Goal: Find specific page/section: Find specific page/section

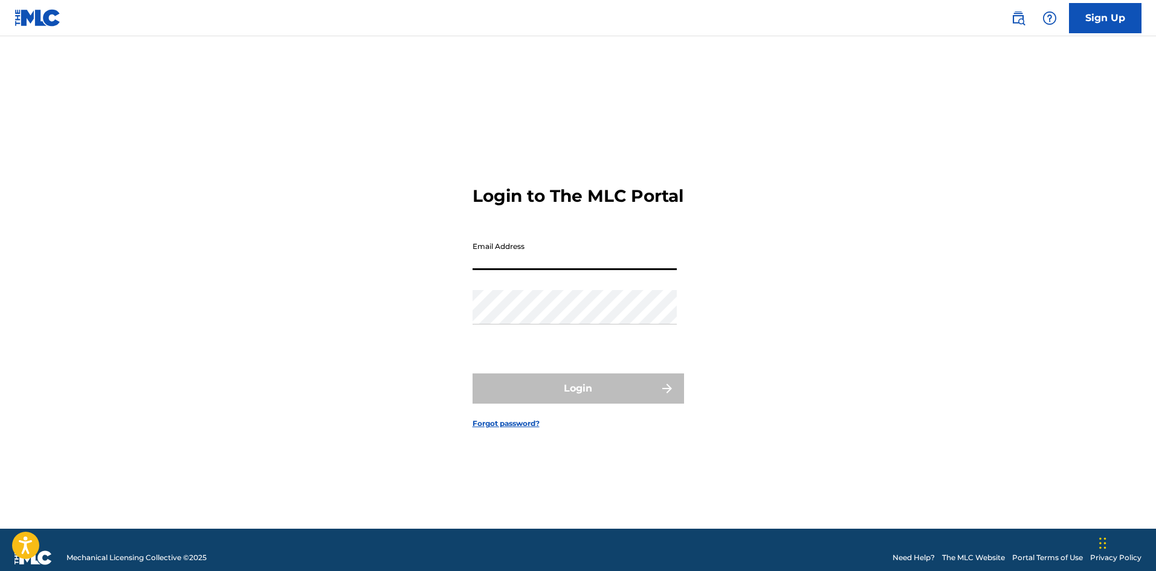
click at [568, 262] on input "Email Address" at bounding box center [574, 253] width 204 height 34
type input "[EMAIL_ADDRESS][DOMAIN_NAME]"
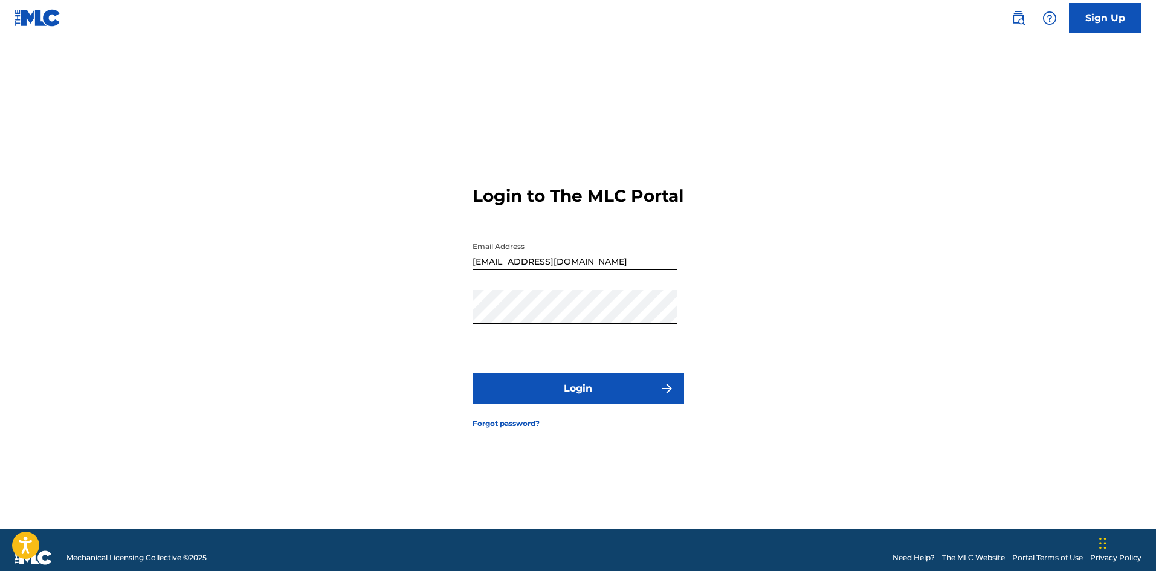
click at [582, 400] on button "Login" at bounding box center [577, 388] width 211 height 30
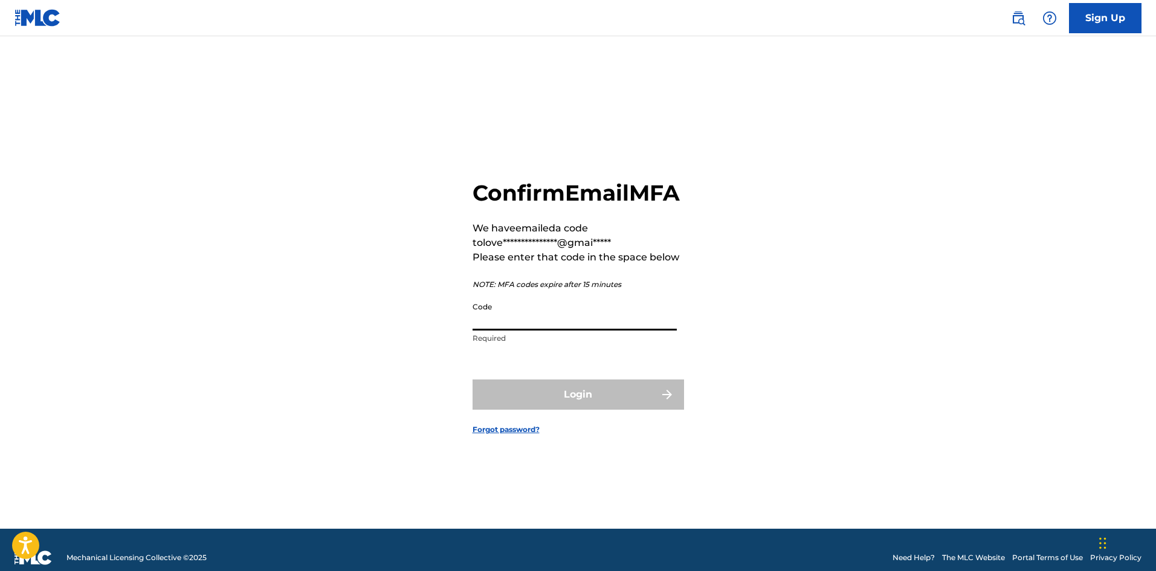
click at [586, 326] on input "Code" at bounding box center [574, 313] width 204 height 34
type input "011555"
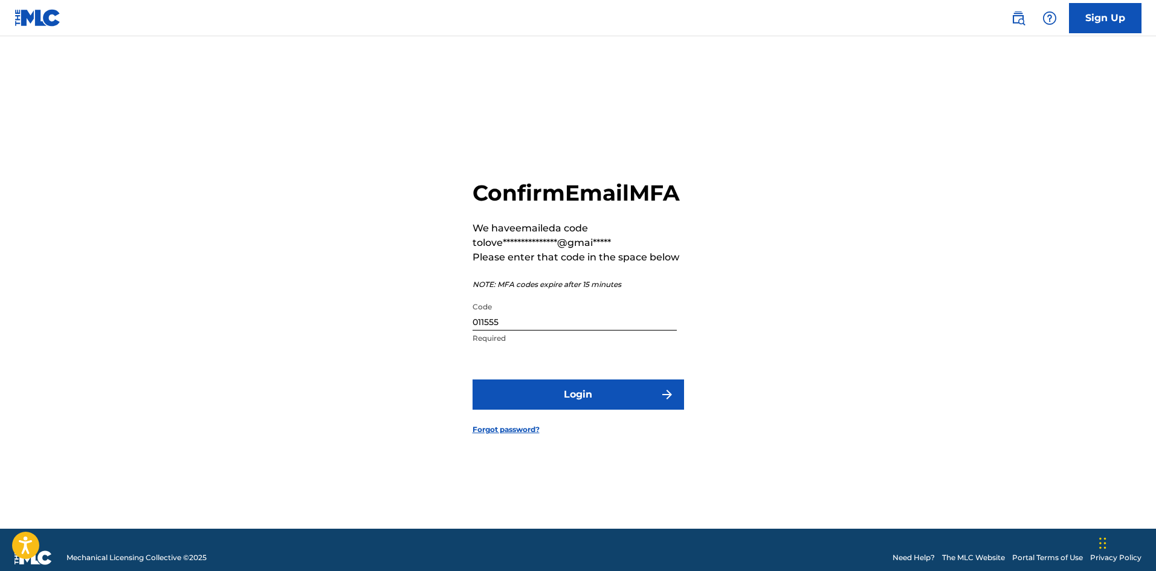
click at [521, 405] on button "Login" at bounding box center [577, 394] width 211 height 30
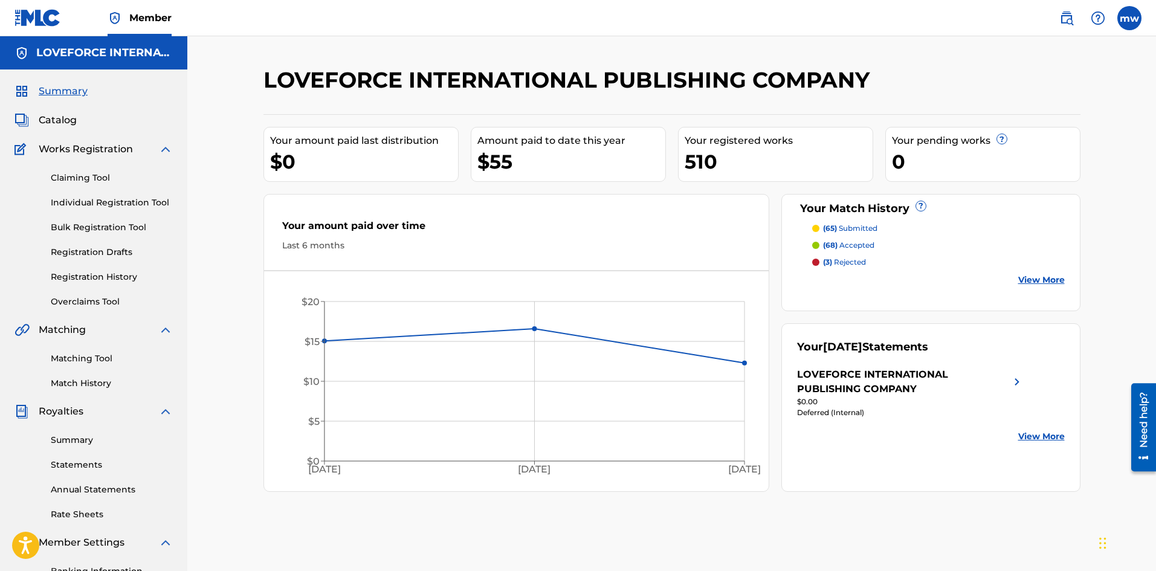
click at [61, 118] on span "Catalog" at bounding box center [58, 120] width 38 height 14
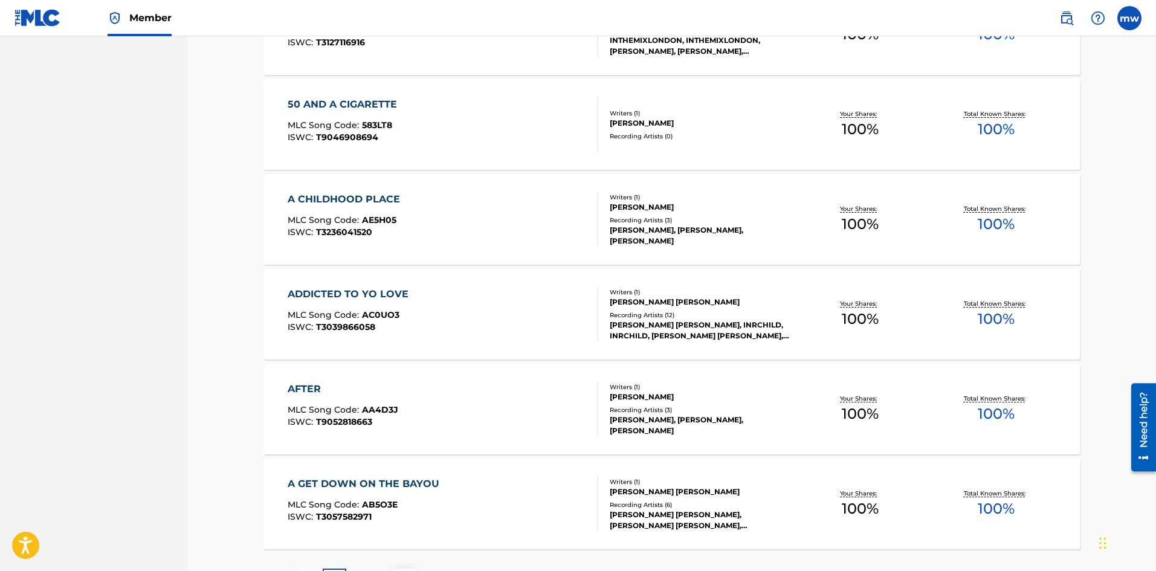
scroll to position [812, 0]
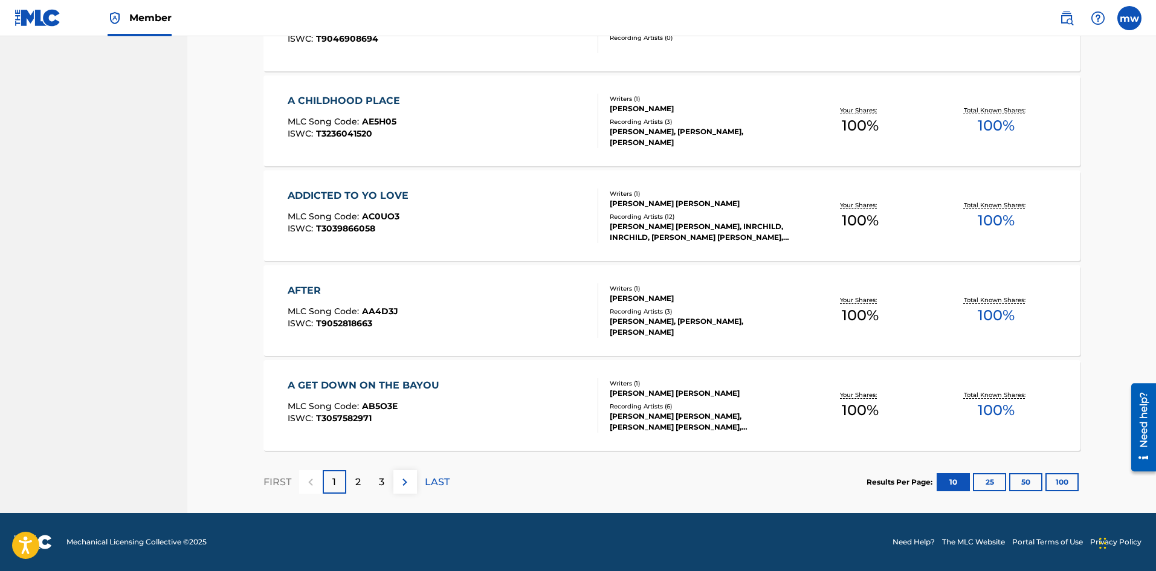
click at [1063, 483] on button "100" at bounding box center [1061, 482] width 33 height 18
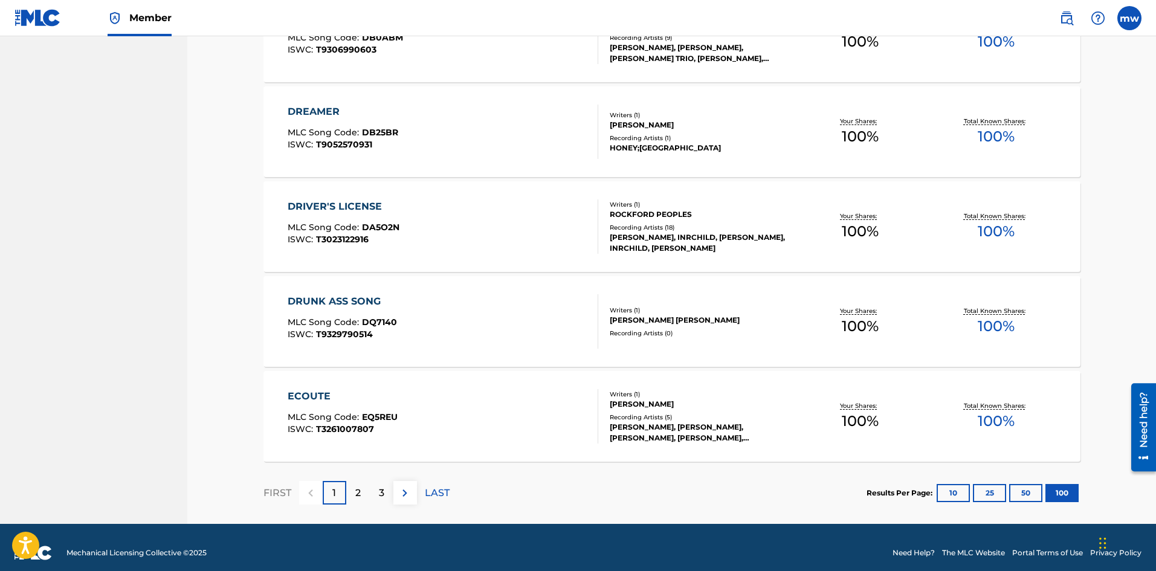
scroll to position [9348, 0]
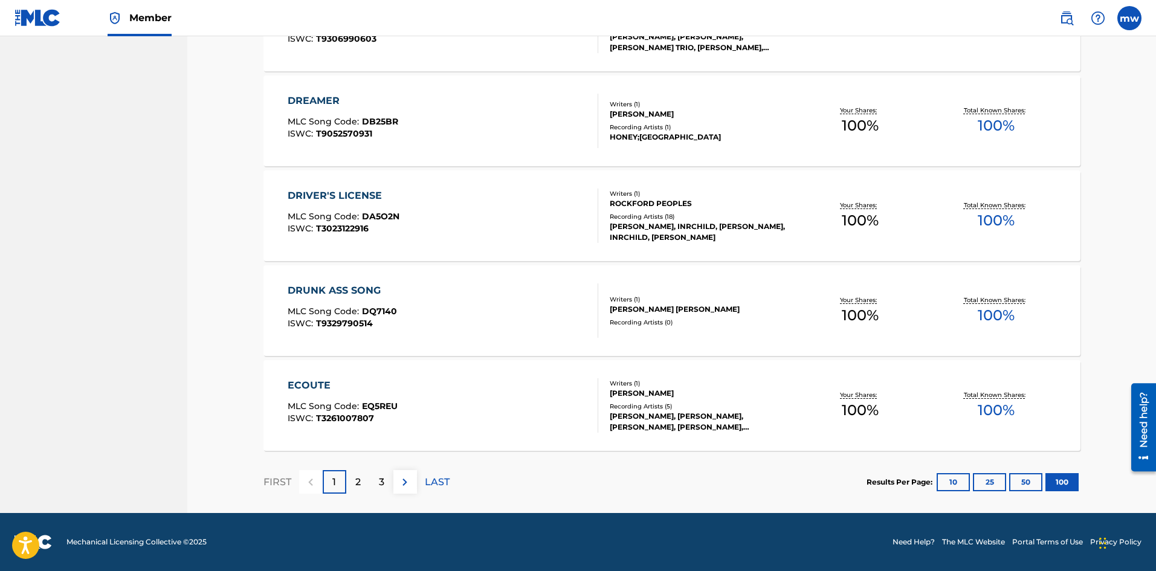
click at [376, 486] on div "3" at bounding box center [382, 482] width 24 height 24
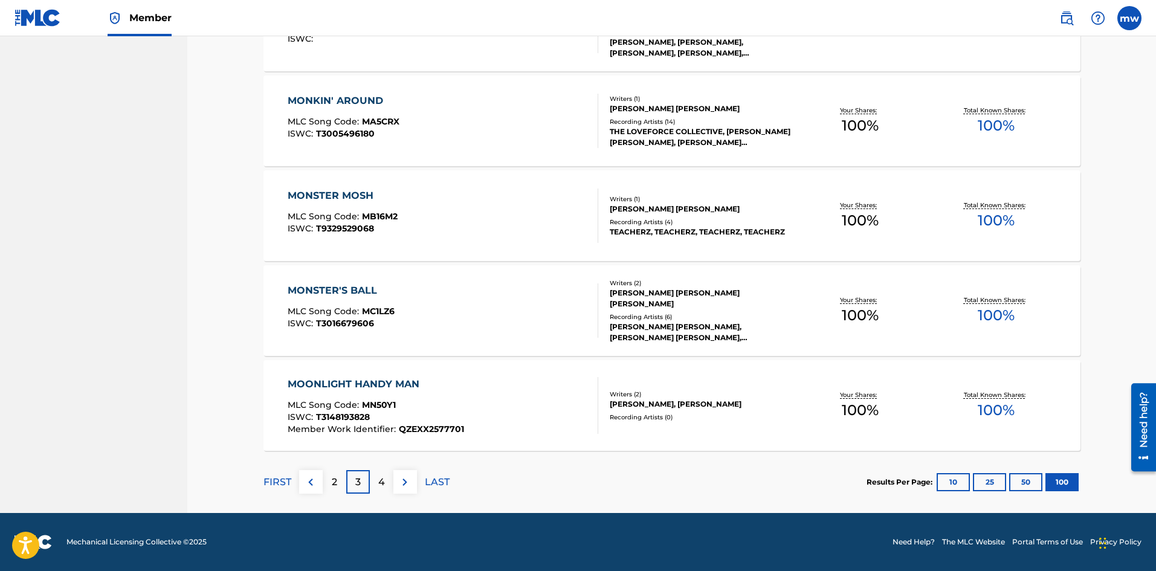
click at [282, 478] on p "FIRST" at bounding box center [277, 482] width 28 height 14
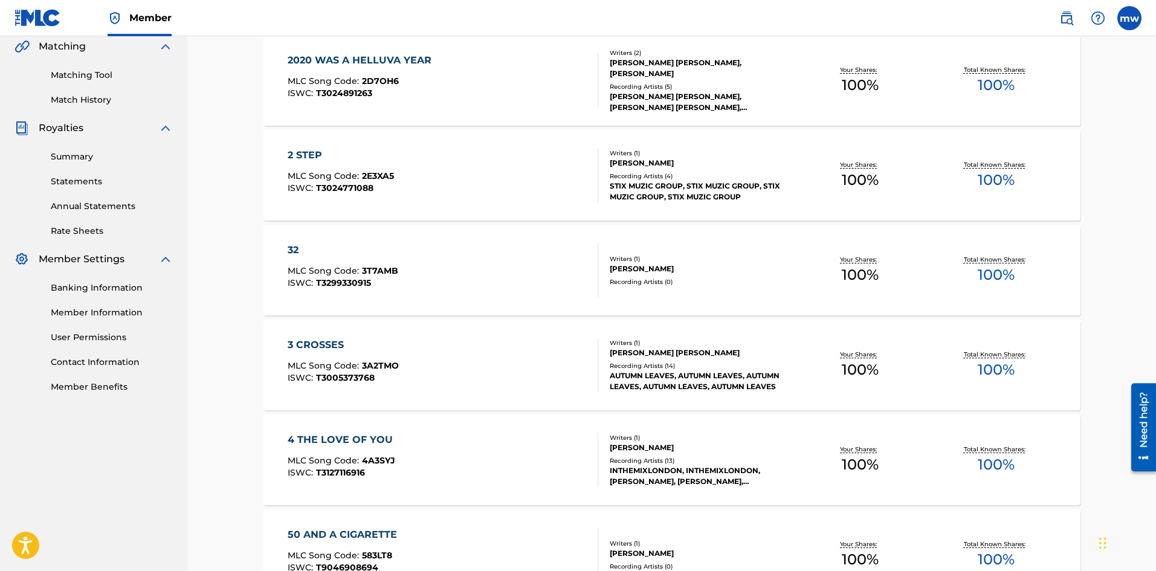
scroll to position [325, 0]
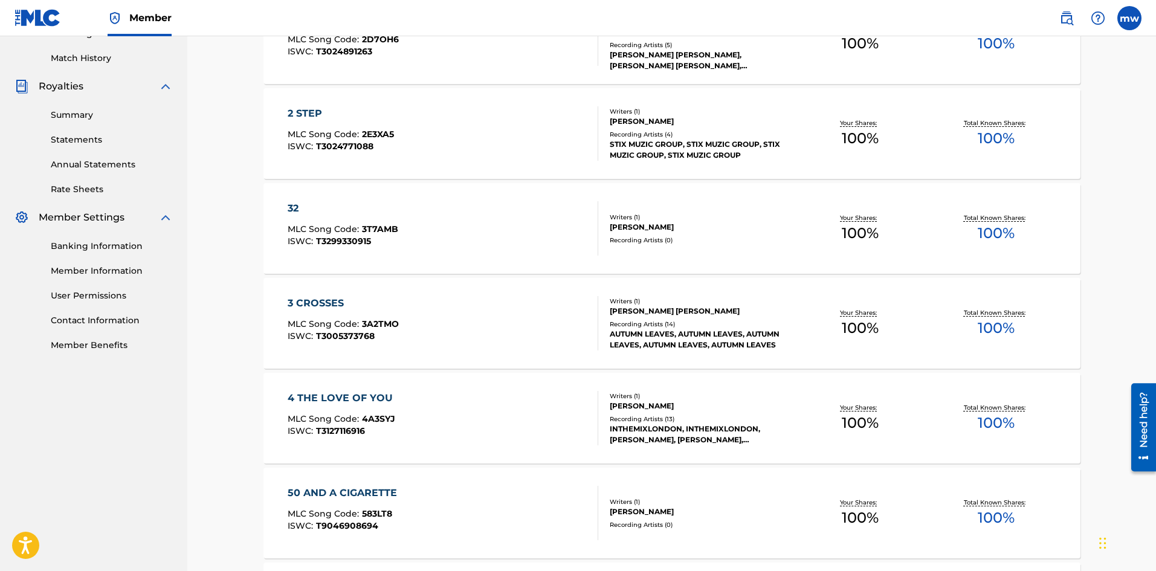
click at [356, 420] on span "MLC Song Code :" at bounding box center [325, 418] width 74 height 11
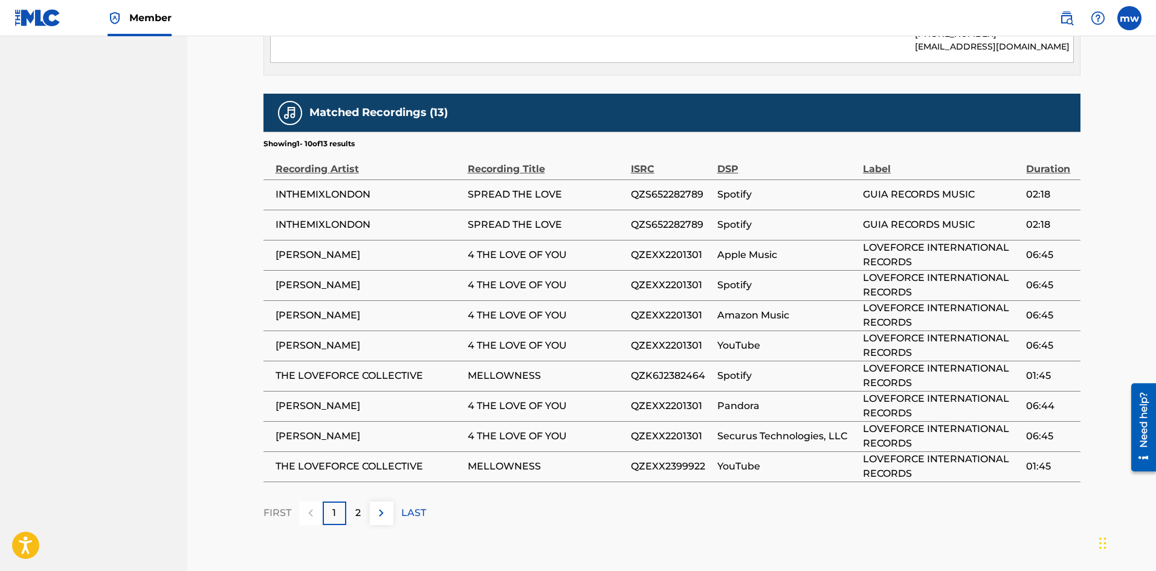
scroll to position [927, 0]
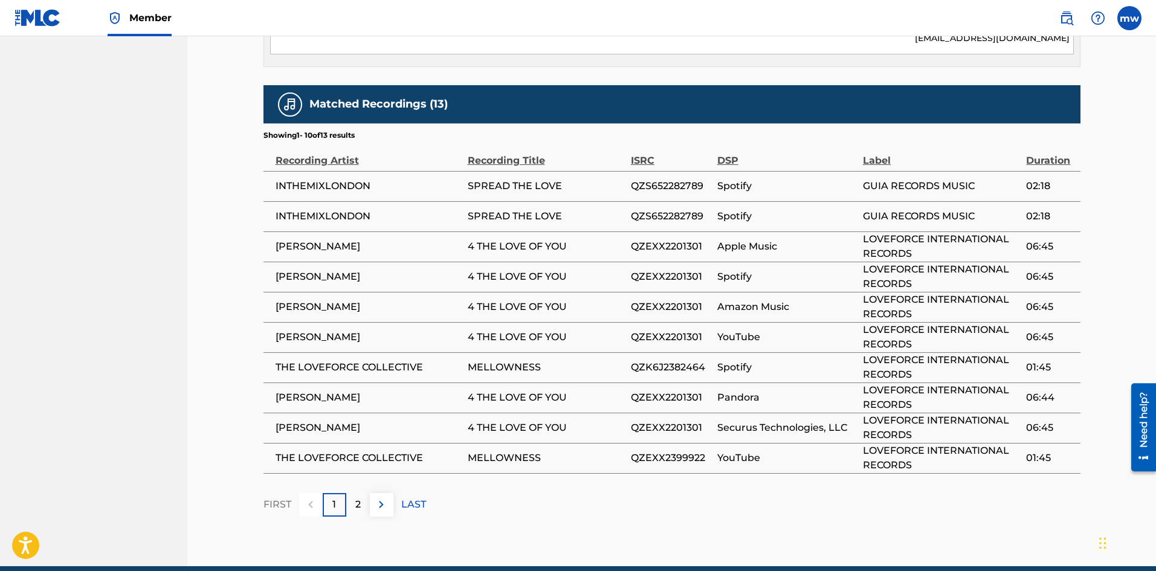
drag, startPoint x: 355, startPoint y: 499, endPoint x: 359, endPoint y: 524, distance: 25.7
click at [354, 500] on div "2" at bounding box center [358, 505] width 24 height 24
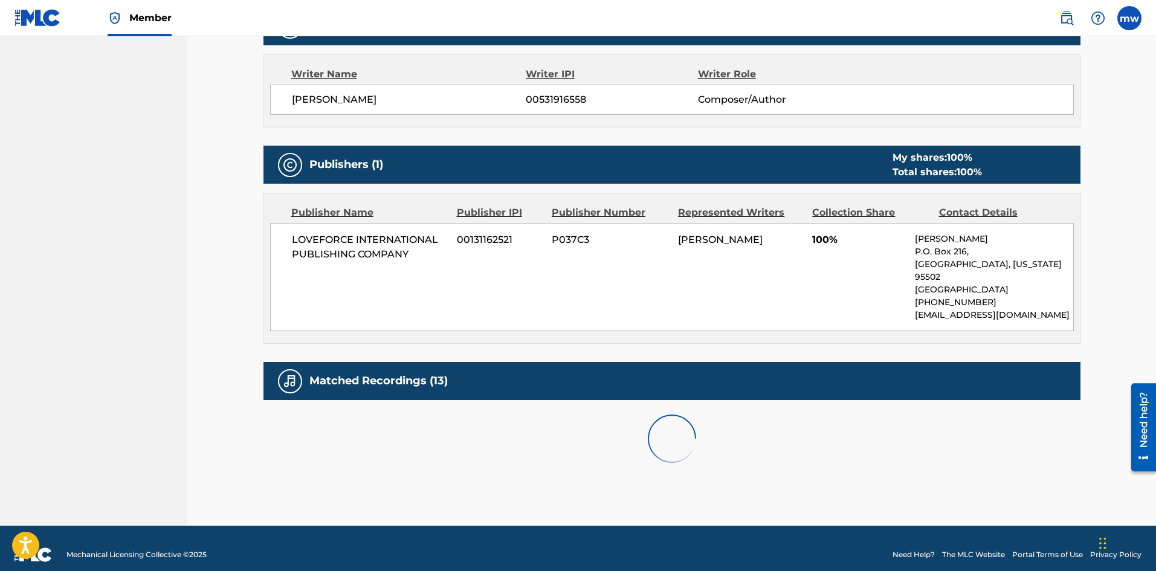
scroll to position [756, 0]
